Goal: Task Accomplishment & Management: Manage account settings

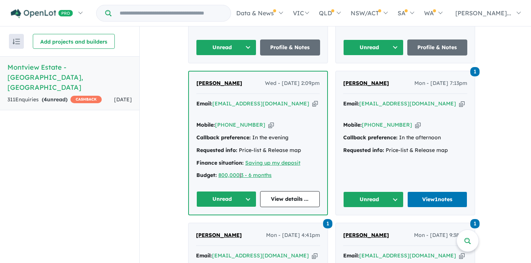
scroll to position [419, 0]
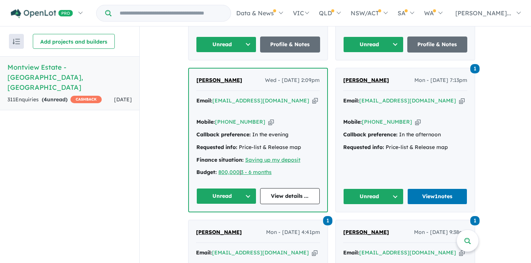
click at [396, 189] on button "Unread" at bounding box center [373, 197] width 60 height 16
click at [373, 223] on button "Assigned" at bounding box center [376, 231] width 65 height 17
click at [399, 189] on button "Assigned" at bounding box center [373, 197] width 60 height 16
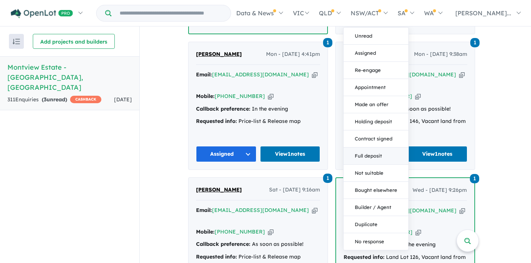
scroll to position [604, 0]
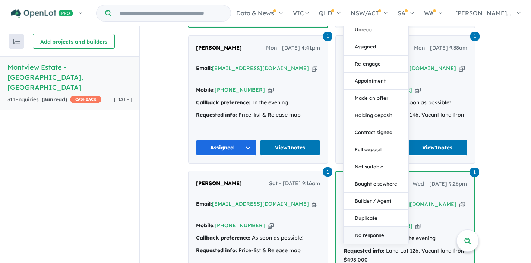
click at [370, 227] on button "No response" at bounding box center [376, 235] width 65 height 17
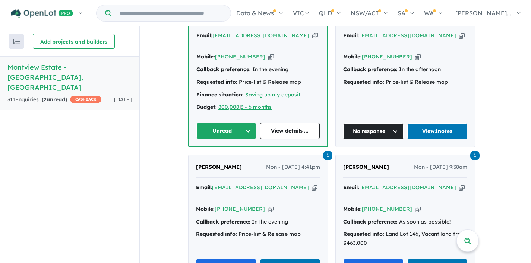
scroll to position [489, 0]
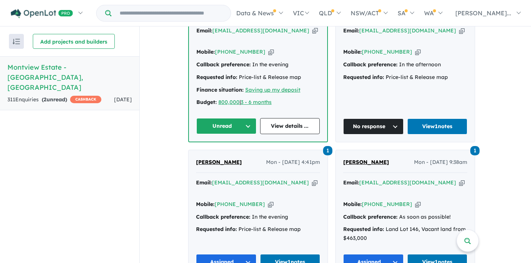
click at [251, 118] on button "Unread" at bounding box center [226, 126] width 60 height 16
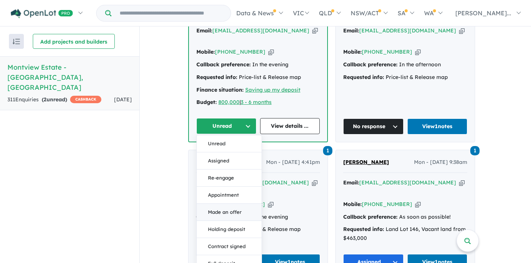
scroll to position [719, 0]
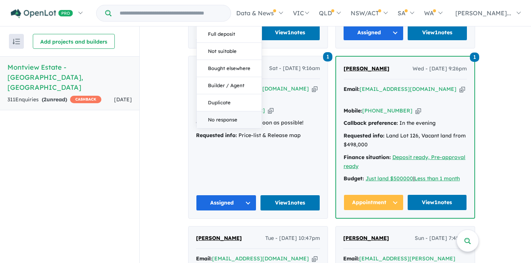
click at [224, 111] on button "No response" at bounding box center [229, 119] width 65 height 17
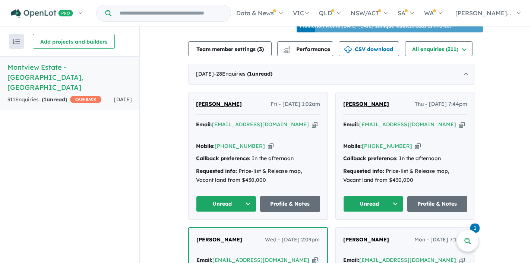
scroll to position [255, 0]
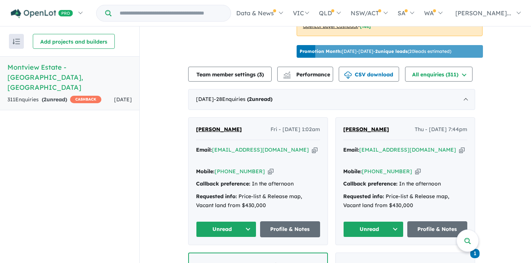
scroll to position [251, 0]
